Goal: Transaction & Acquisition: Purchase product/service

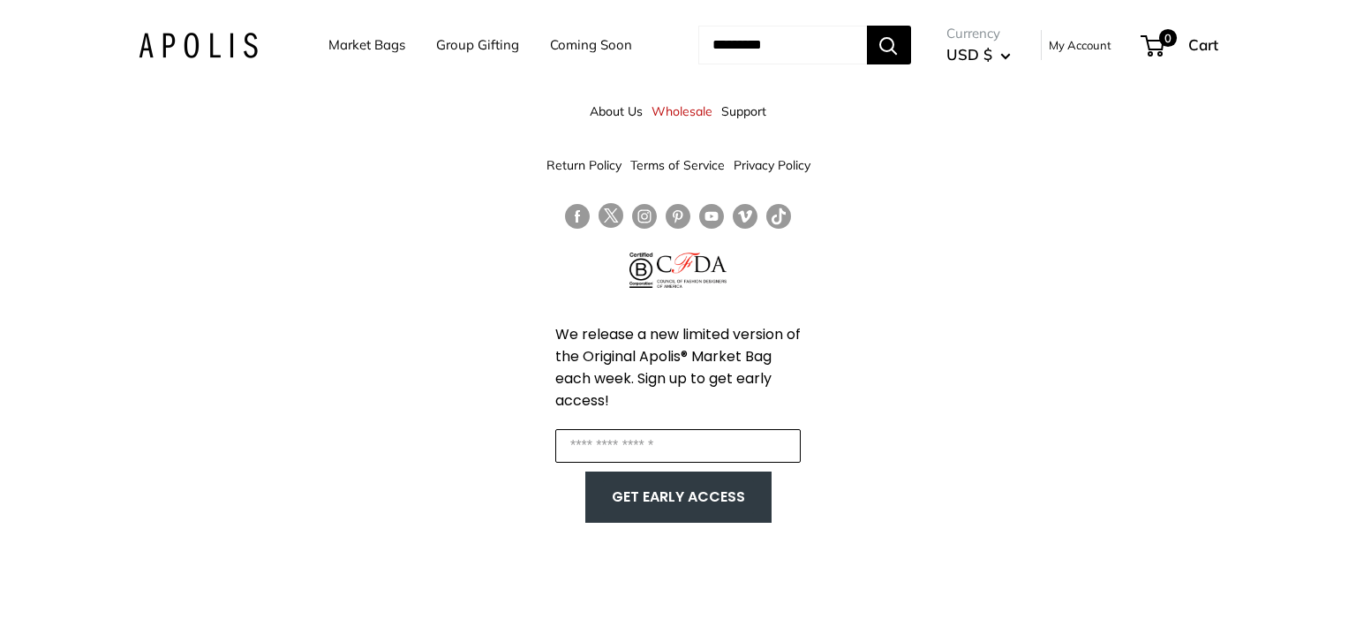
click at [583, 432] on input "Enter your email" at bounding box center [677, 446] width 245 height 34
type input "**********"
click at [636, 503] on button "GET EARLY ACCESS" at bounding box center [678, 497] width 151 height 34
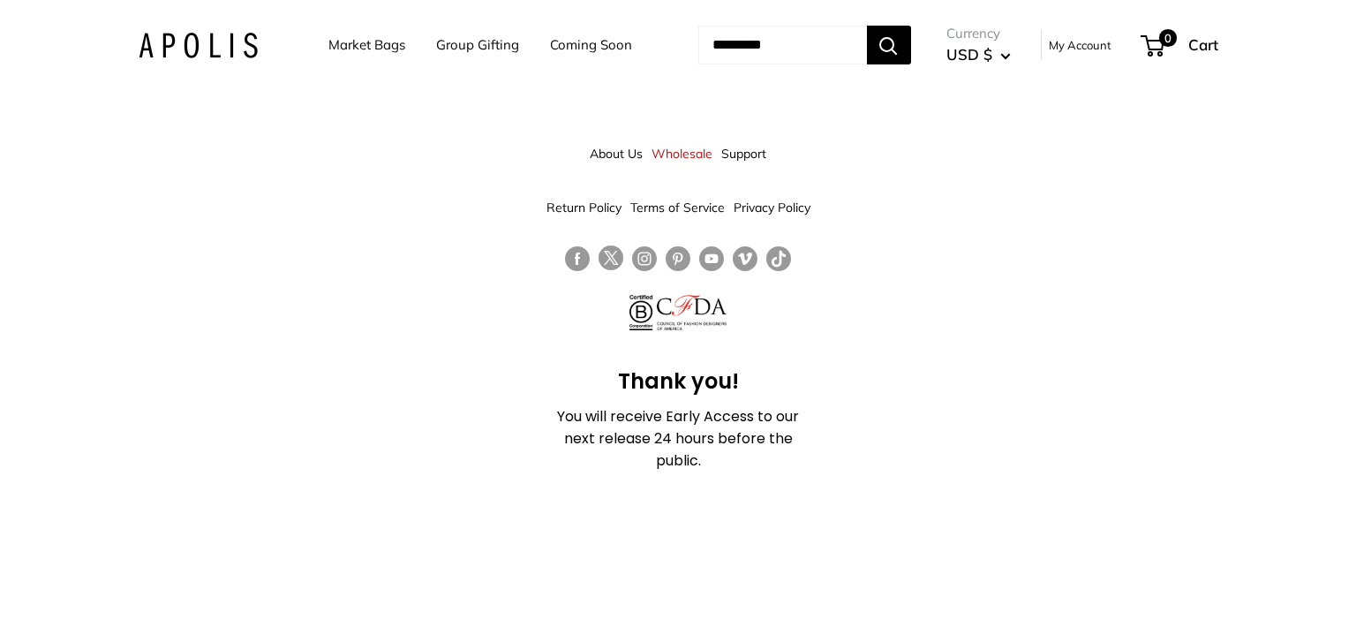
click at [350, 47] on link "Market Bags" at bounding box center [366, 45] width 77 height 25
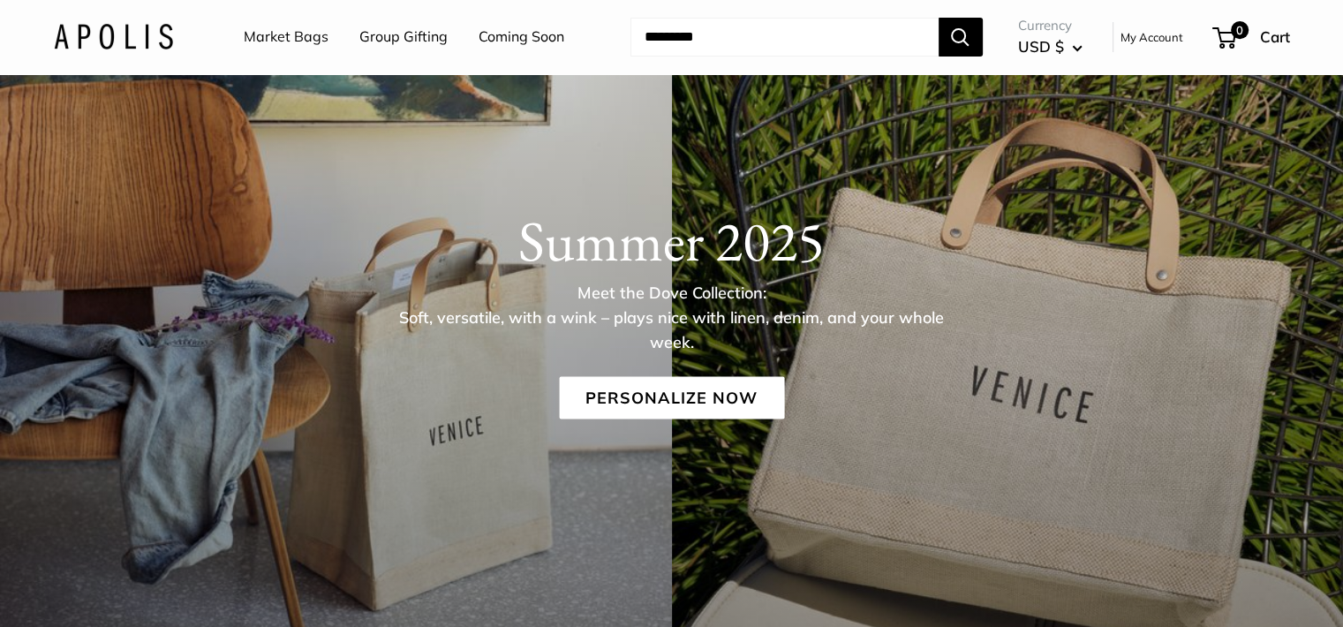
scroll to position [177, 0]
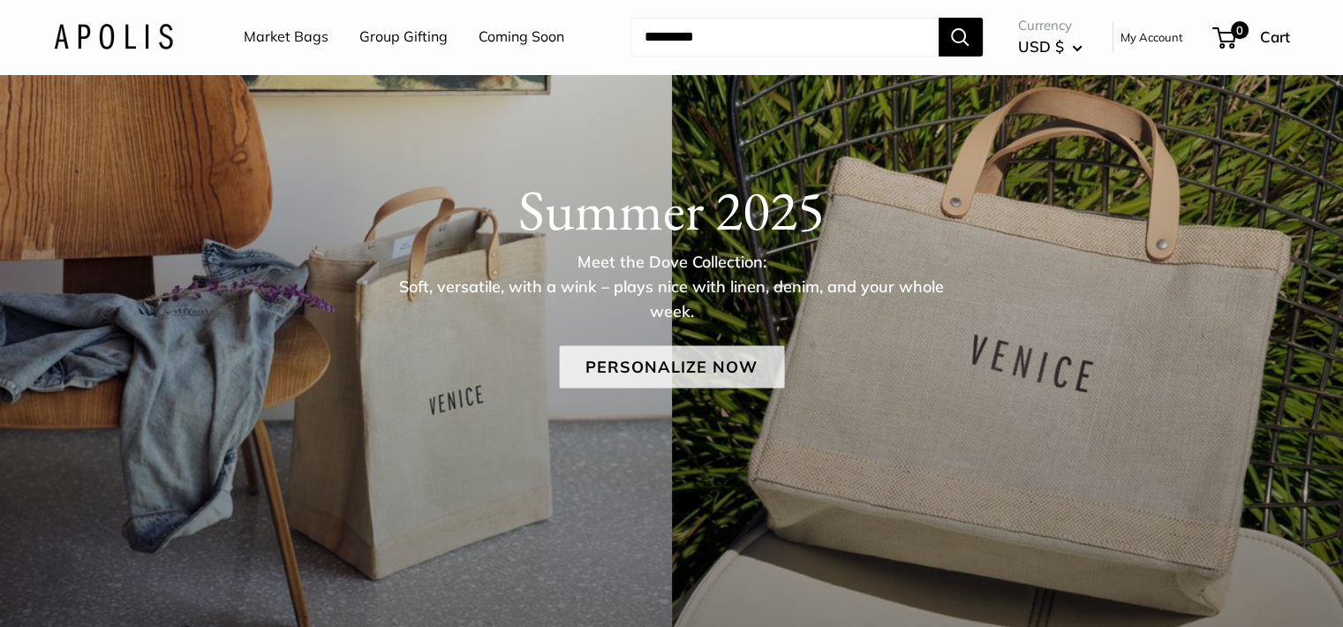
click at [724, 372] on link "Personalize Now" at bounding box center [671, 366] width 225 height 42
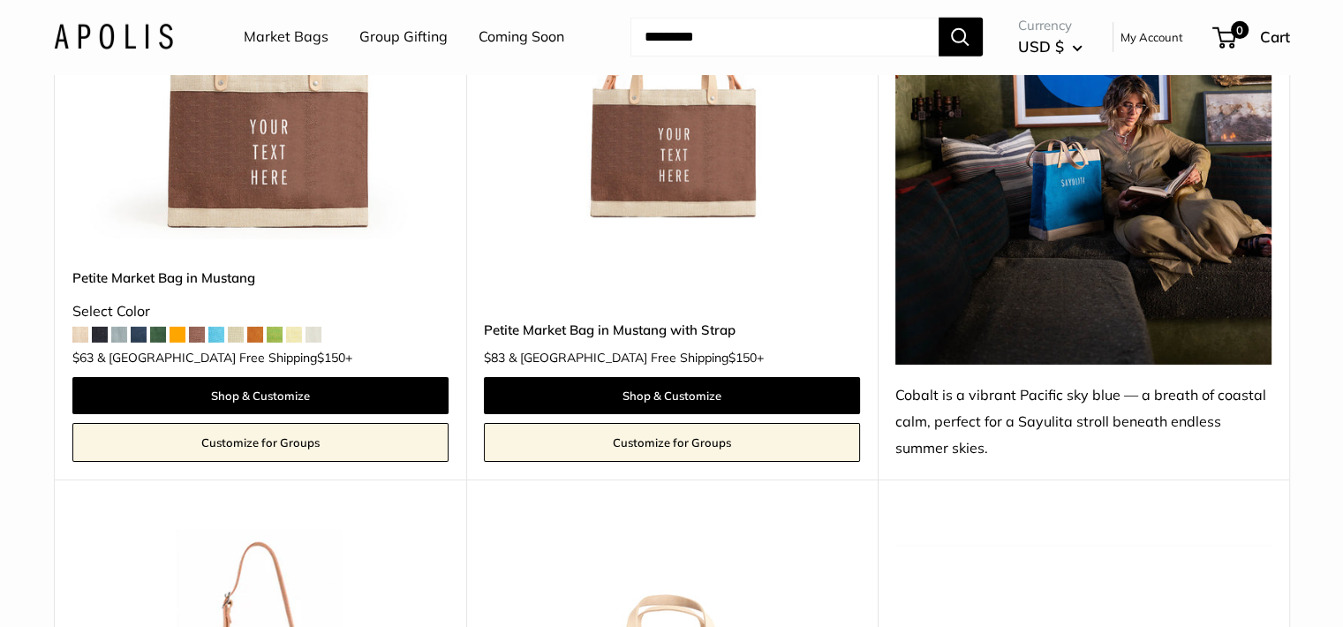
scroll to position [5914, 0]
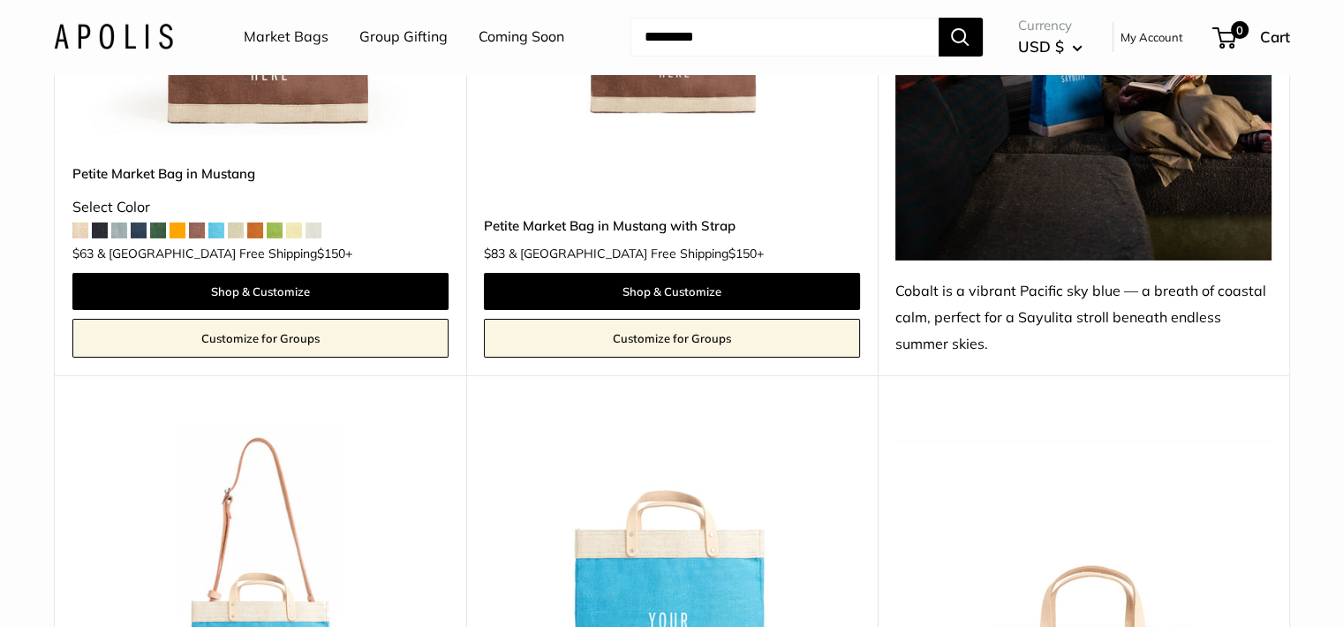
click at [263, 196] on div "Petite Market Bag in Mustang Select Color +" at bounding box center [260, 209] width 376 height 92
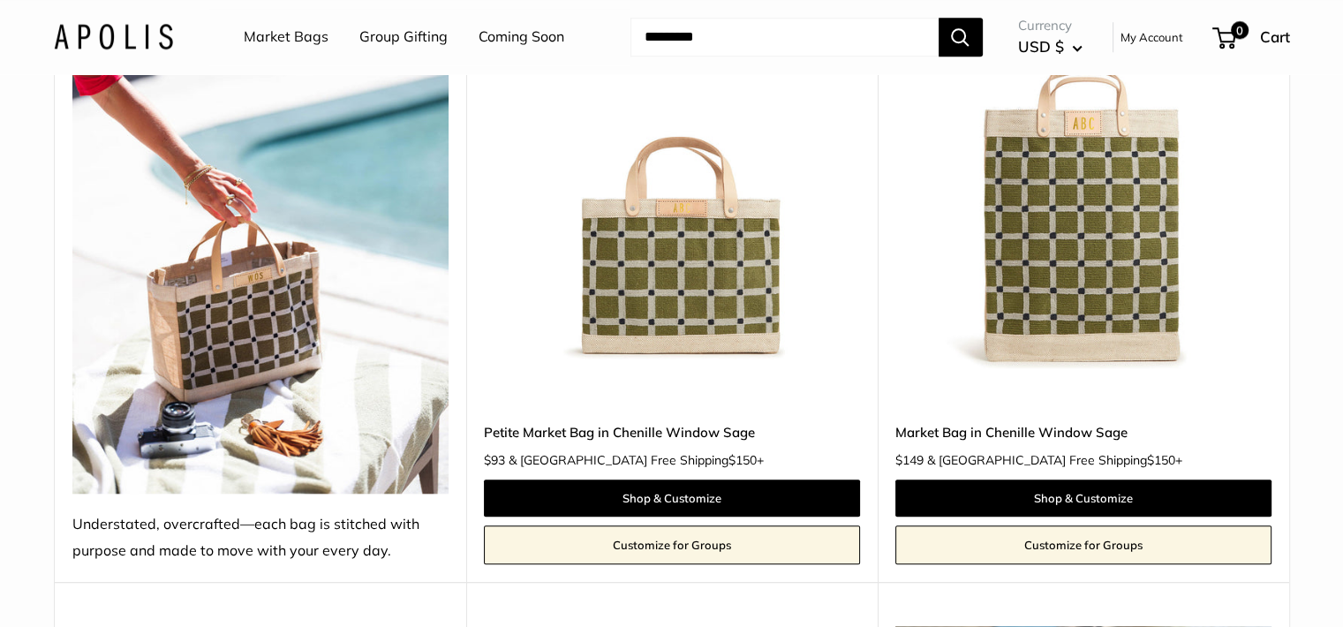
scroll to position [8385, 0]
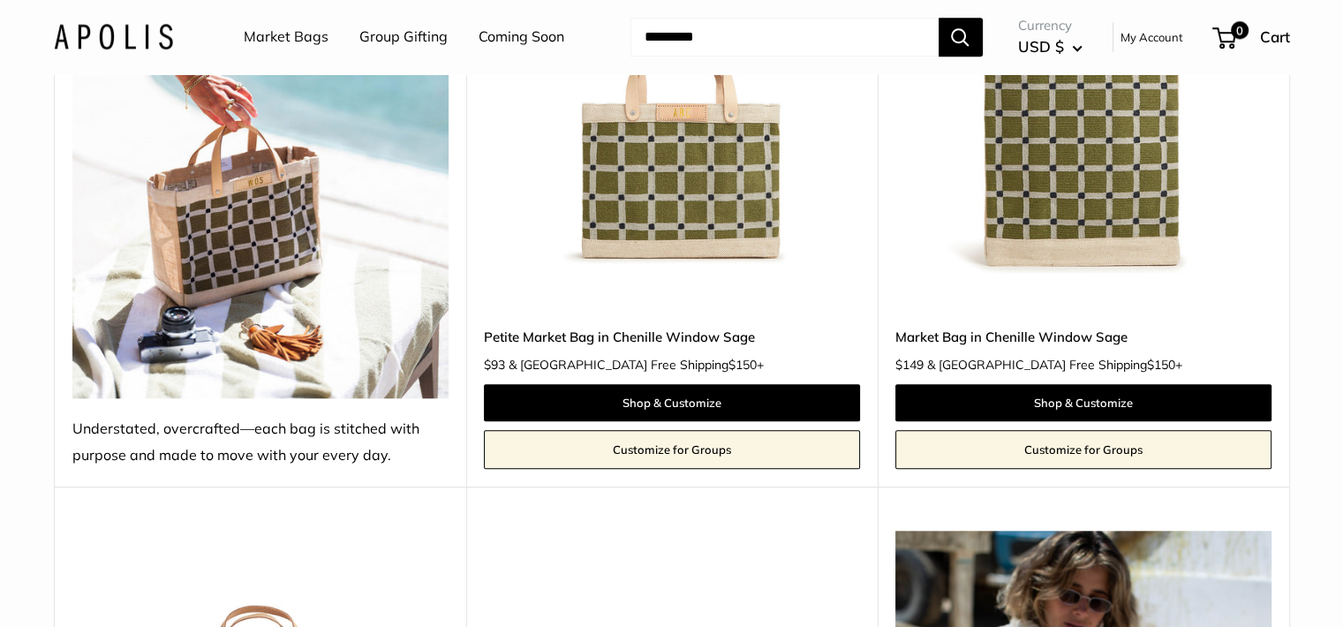
click at [277, 214] on img at bounding box center [260, 147] width 376 height 501
